Goal: Check status

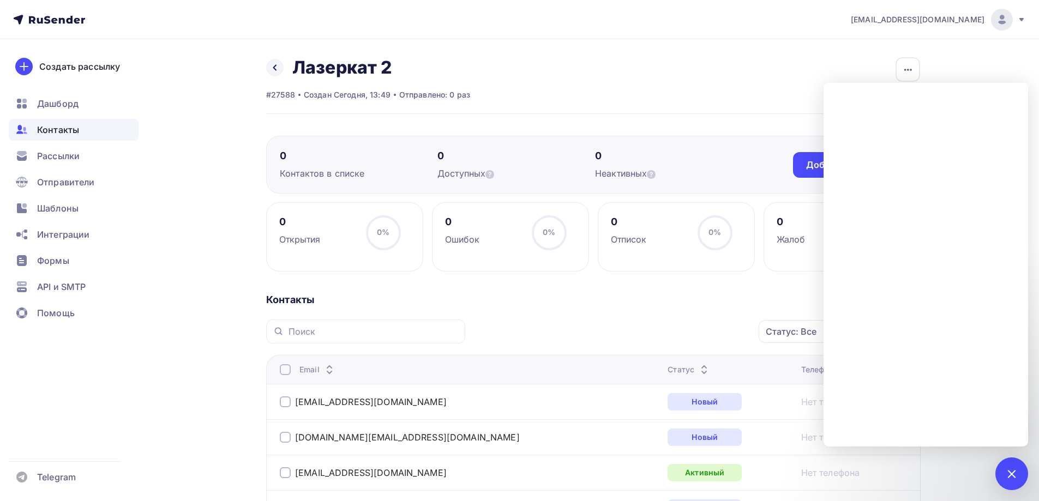
click at [546, 321] on div "Статус: Все Статус Новый Активный Не существует Переполнен Недоступен Отписан О…" at bounding box center [697, 331] width 448 height 24
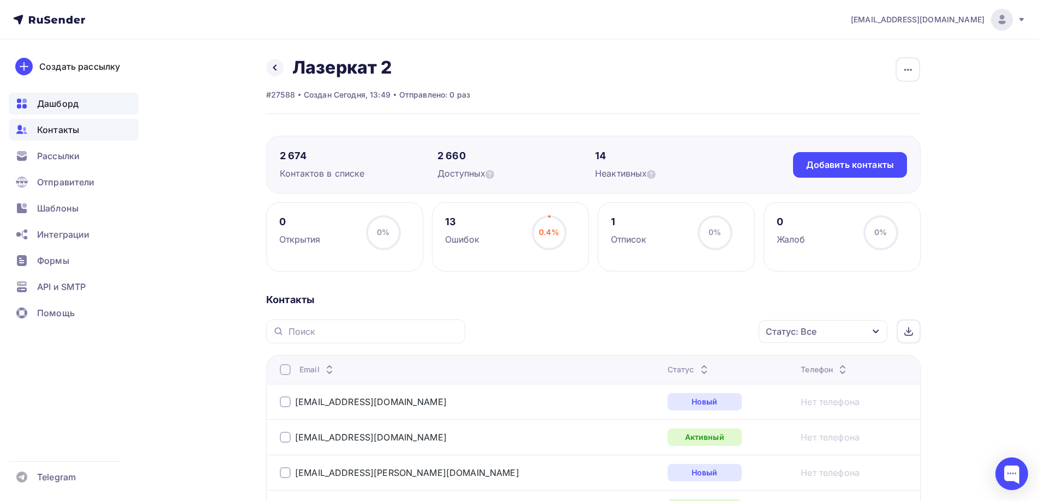
click at [65, 111] on div "Дашборд" at bounding box center [74, 104] width 130 height 22
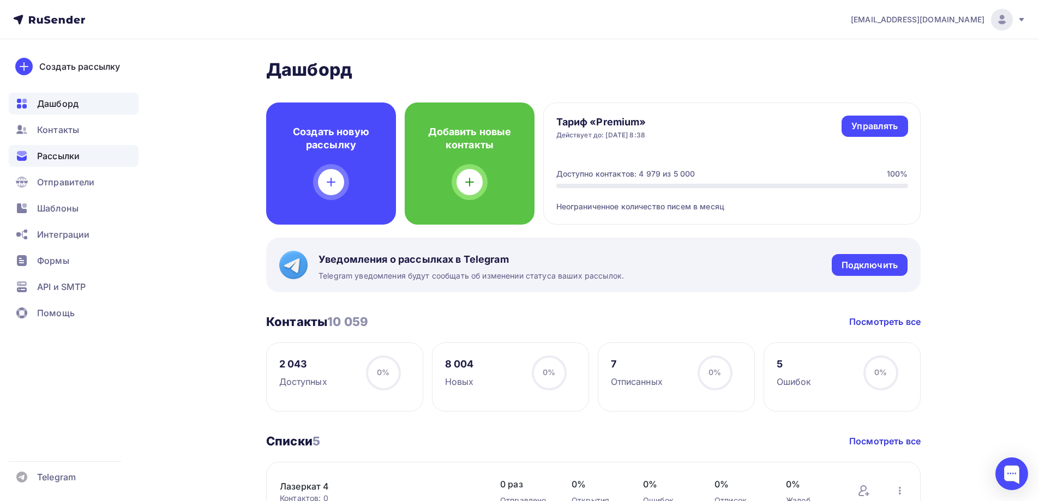
click at [58, 153] on span "Рассылки" at bounding box center [58, 155] width 43 height 13
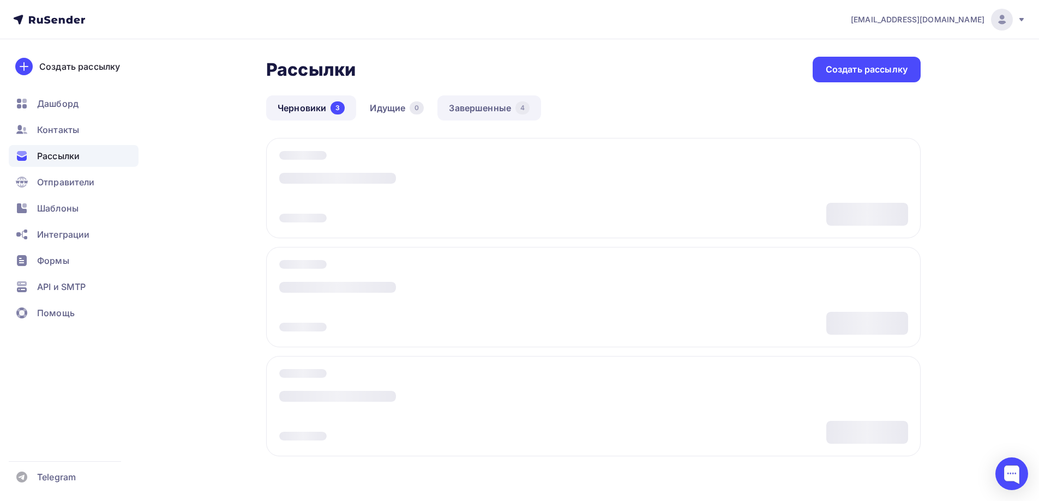
click at [485, 106] on link "Завершенные 4" at bounding box center [489, 107] width 104 height 25
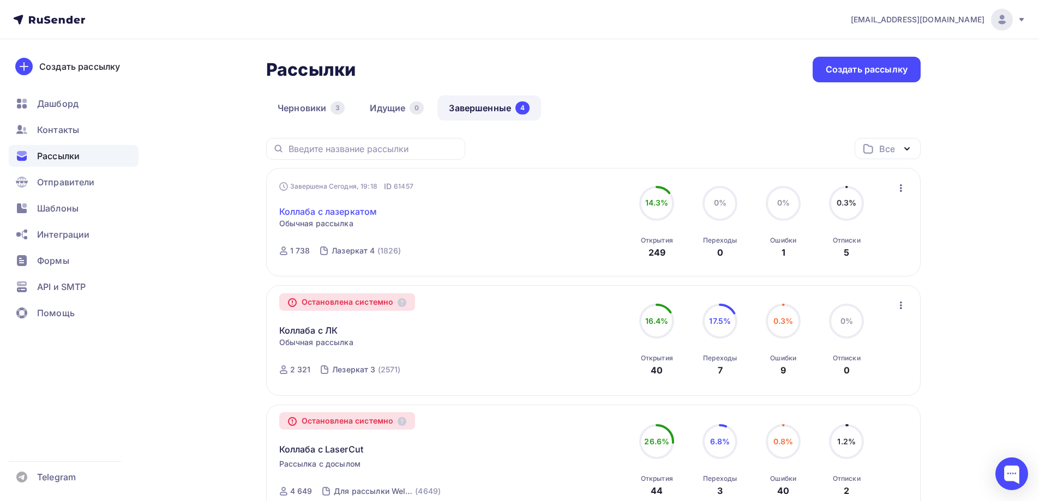
click at [312, 212] on link "Коллаба с лазеркатом" at bounding box center [328, 211] width 98 height 13
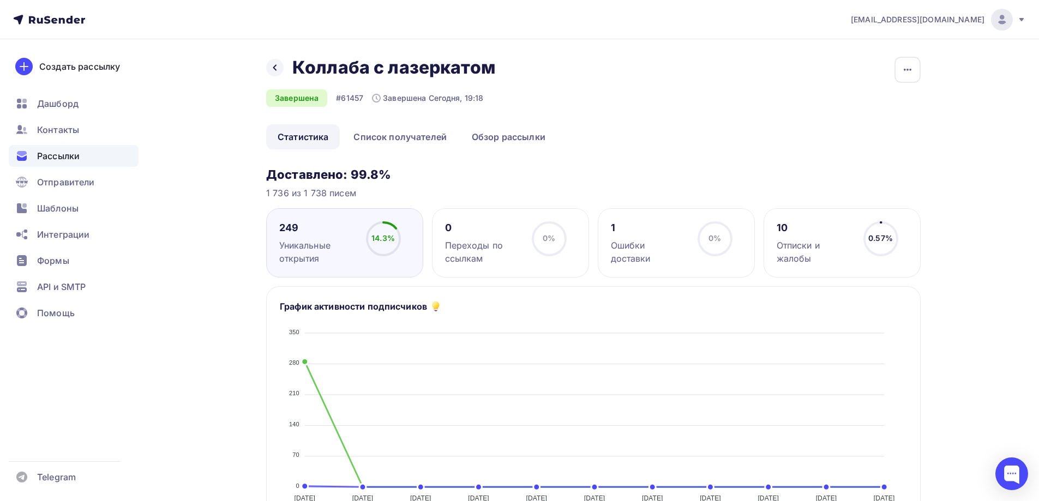
click at [50, 25] on icon at bounding box center [49, 19] width 72 height 13
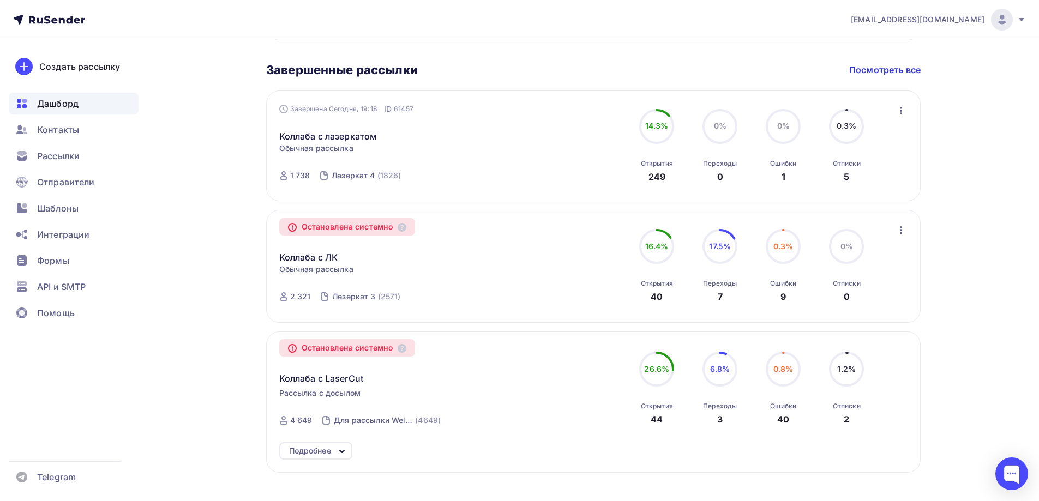
scroll to position [636, 0]
